Goal: Task Accomplishment & Management: Manage account settings

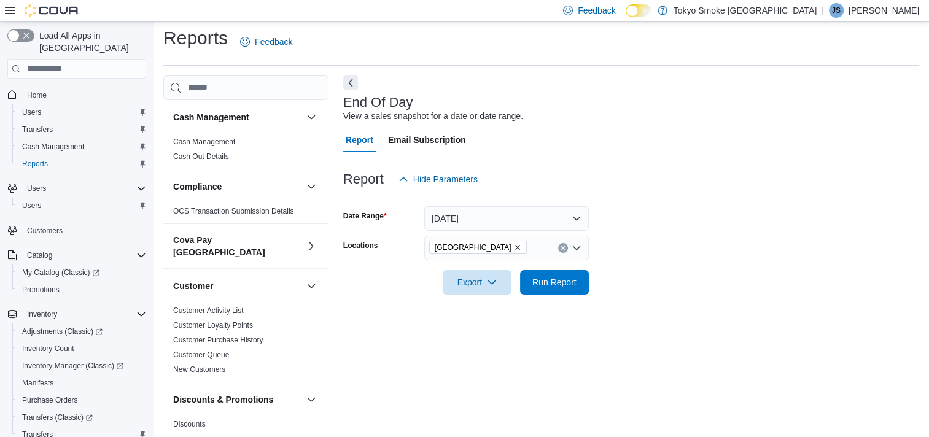
scroll to position [855, 0]
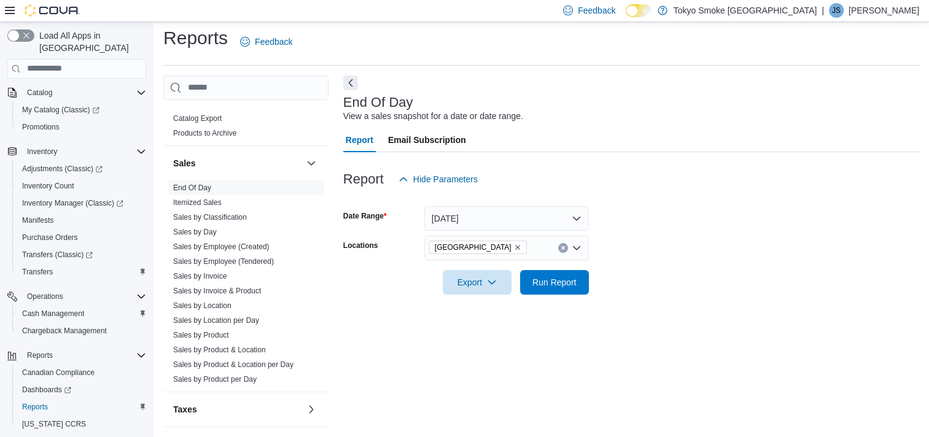
click at [885, 9] on p "Jason Sawka" at bounding box center [884, 10] width 71 height 15
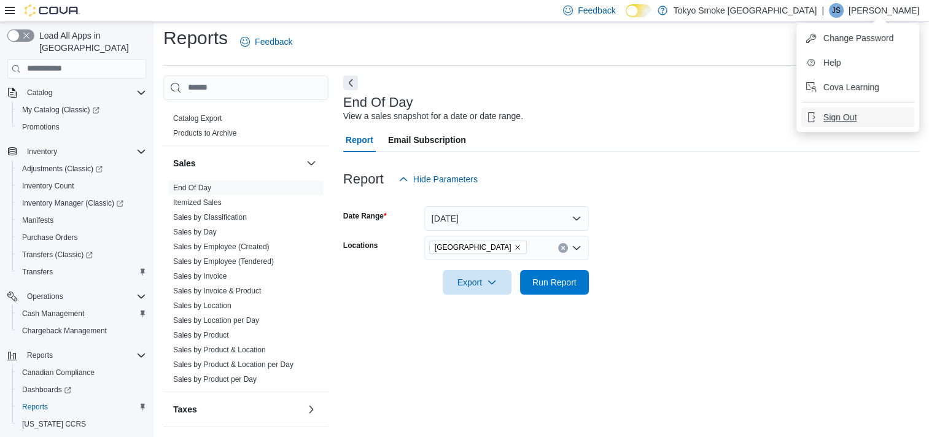
click at [831, 120] on span "Sign Out" at bounding box center [840, 117] width 33 height 12
